Goal: Task Accomplishment & Management: Use online tool/utility

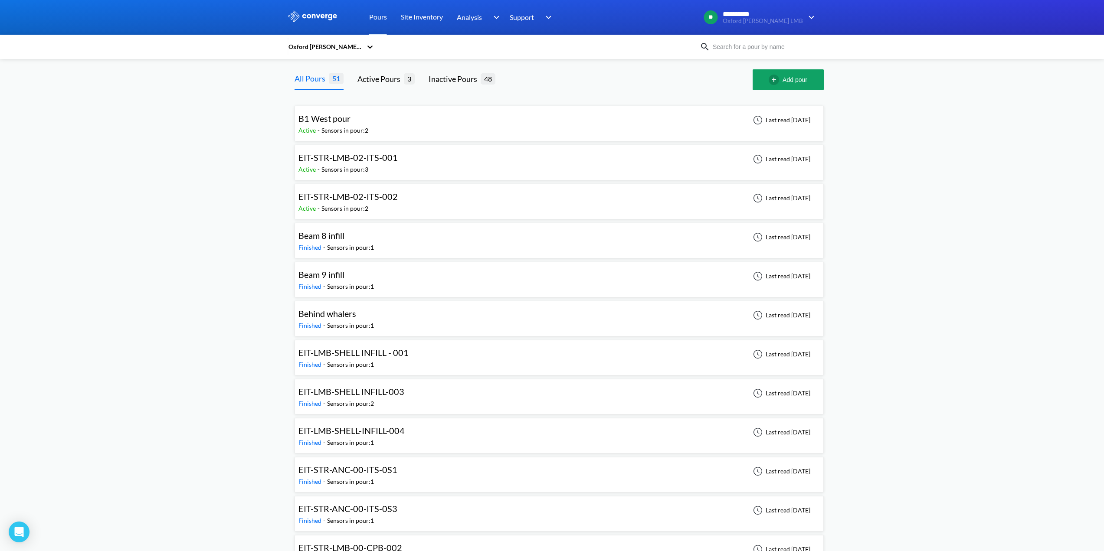
scroll to position [1431, 0]
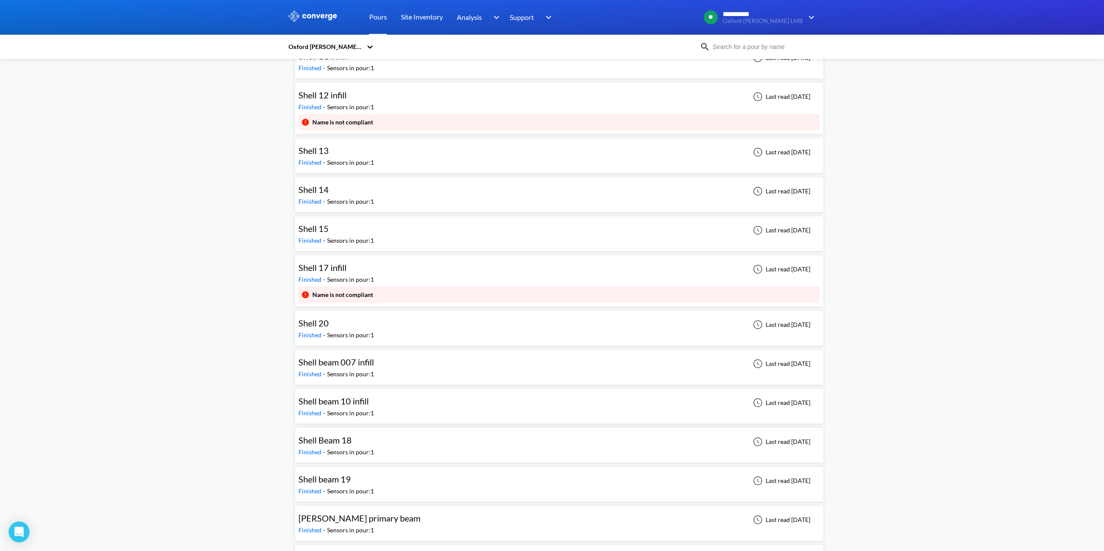
scroll to position [1561, 0]
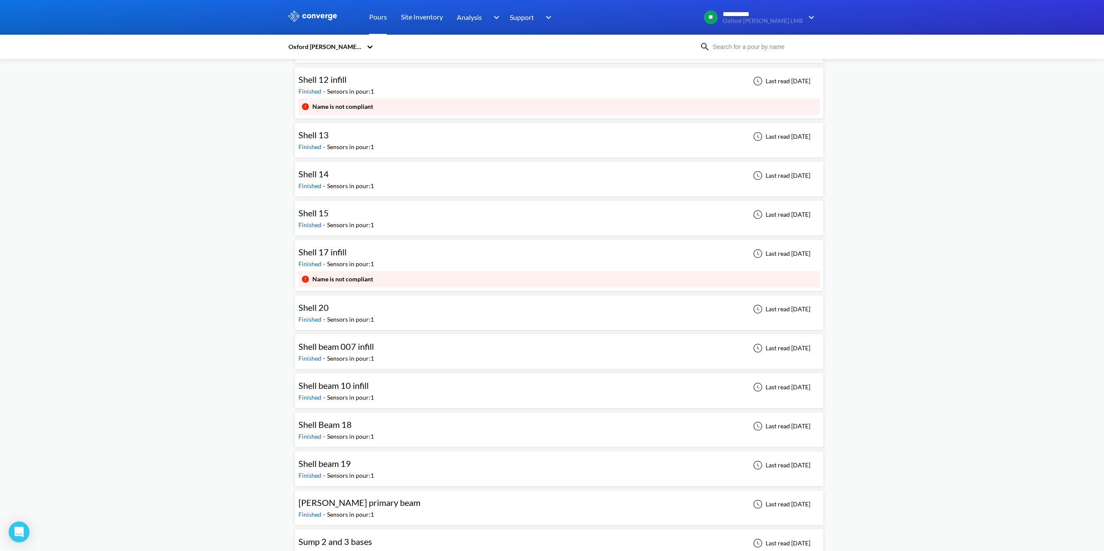
click at [323, 252] on span "Shell 17 infill" at bounding box center [322, 252] width 48 height 10
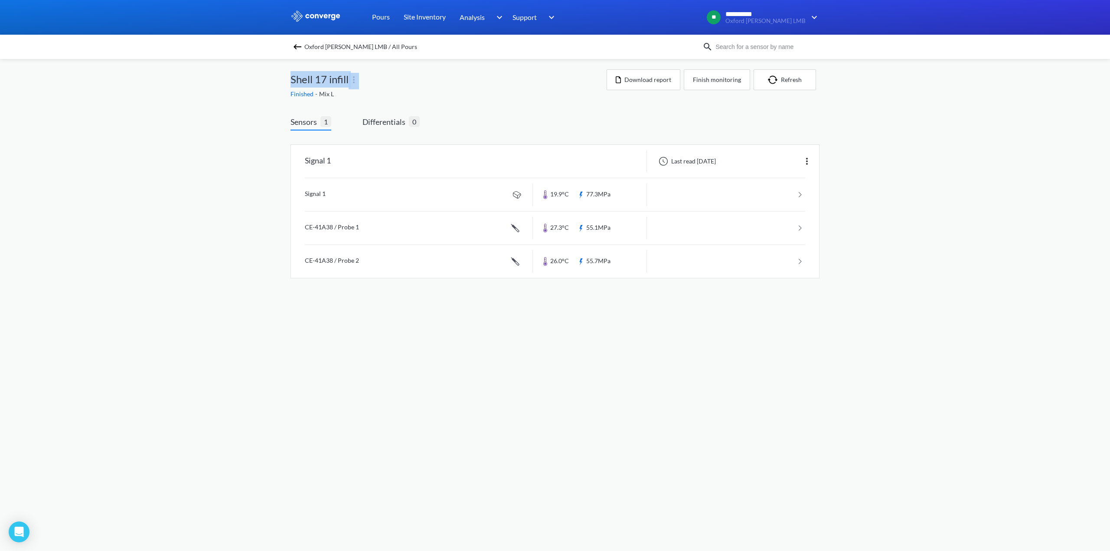
drag, startPoint x: 291, startPoint y: 77, endPoint x: 349, endPoint y: 79, distance: 58.2
click at [349, 79] on div "Shell 17 infill" at bounding box center [449, 79] width 316 height 20
copy span "Shell 17 infill"
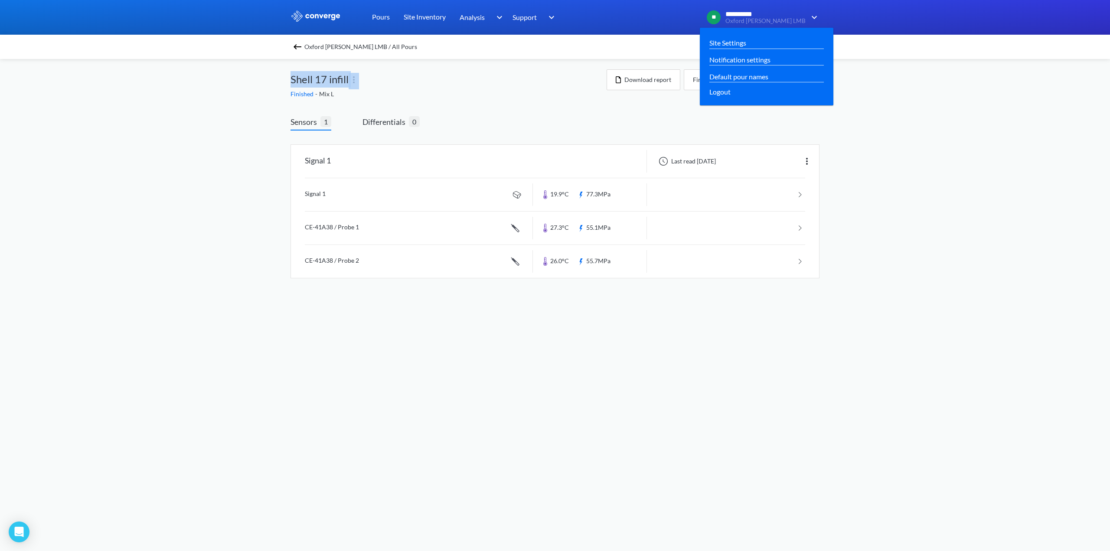
click at [815, 20] on img at bounding box center [813, 17] width 14 height 10
click at [769, 77] on link "Default pour names" at bounding box center [739, 76] width 59 height 11
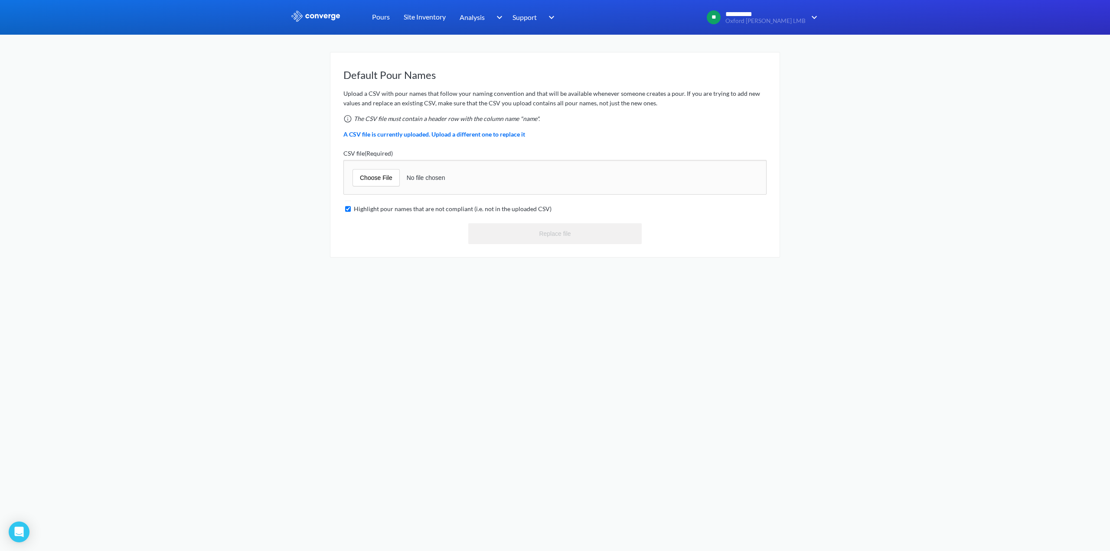
click at [380, 182] on input "file" at bounding box center [554, 177] width 423 height 35
type input "C:\fakepath\LMB ELEMENT POUR REFERENCES.csv"
click at [545, 230] on button "Replace file" at bounding box center [554, 233] width 173 height 21
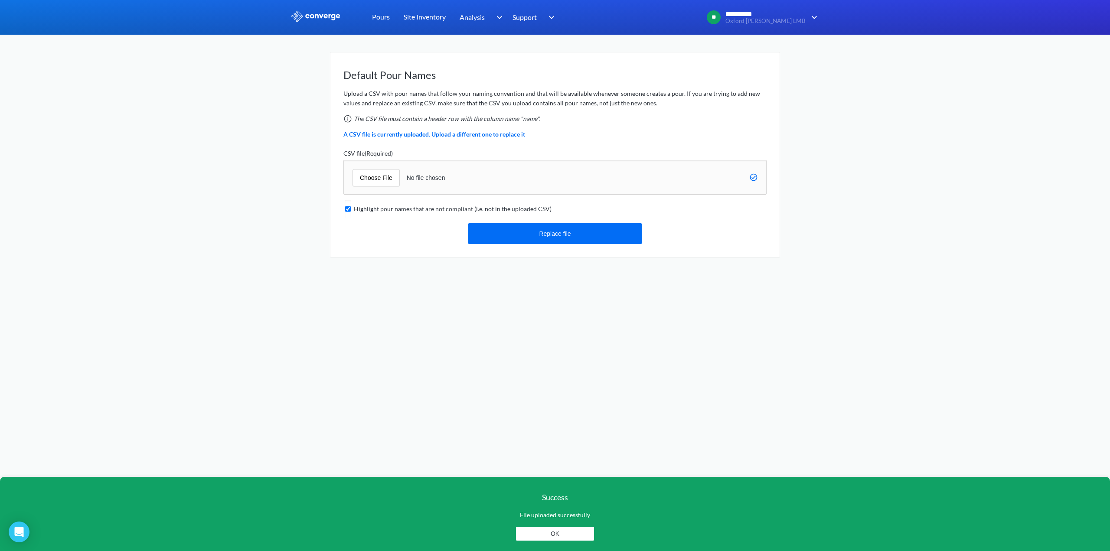
click at [564, 532] on button "OK" at bounding box center [555, 534] width 78 height 14
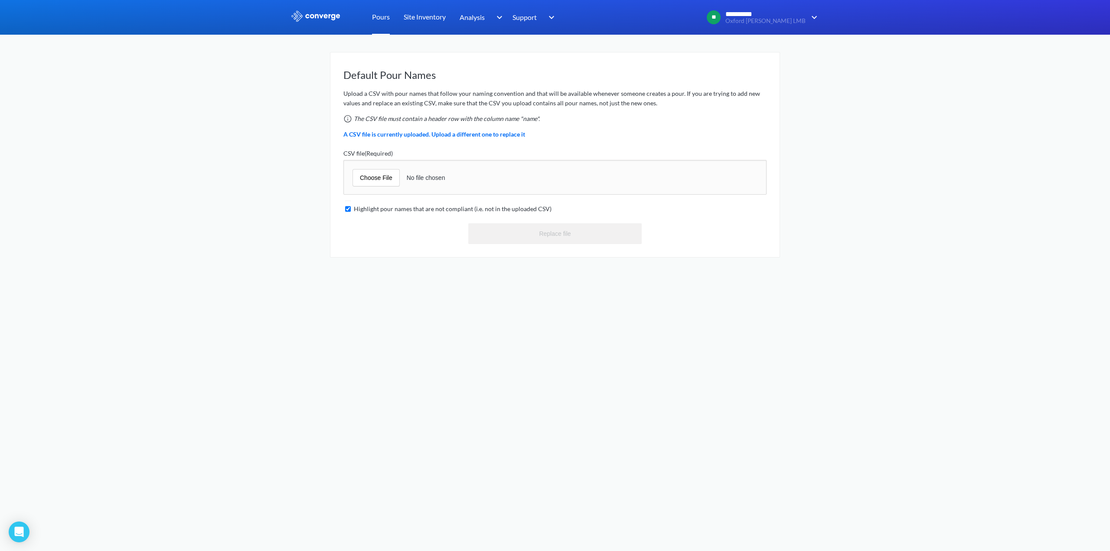
click at [378, 17] on link "Pours" at bounding box center [381, 17] width 18 height 35
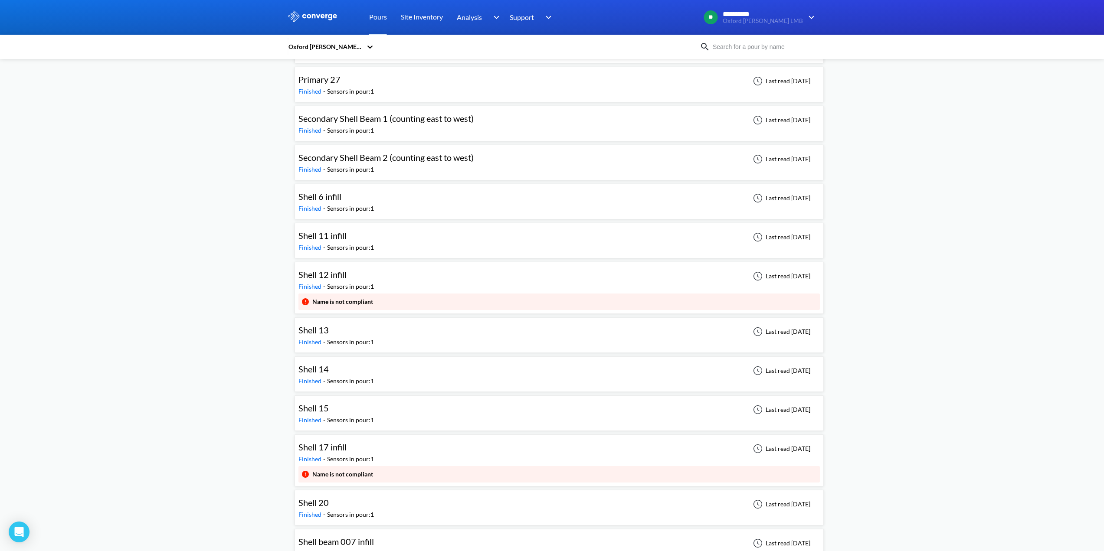
scroll to position [1388, 0]
